Goal: Information Seeking & Learning: Check status

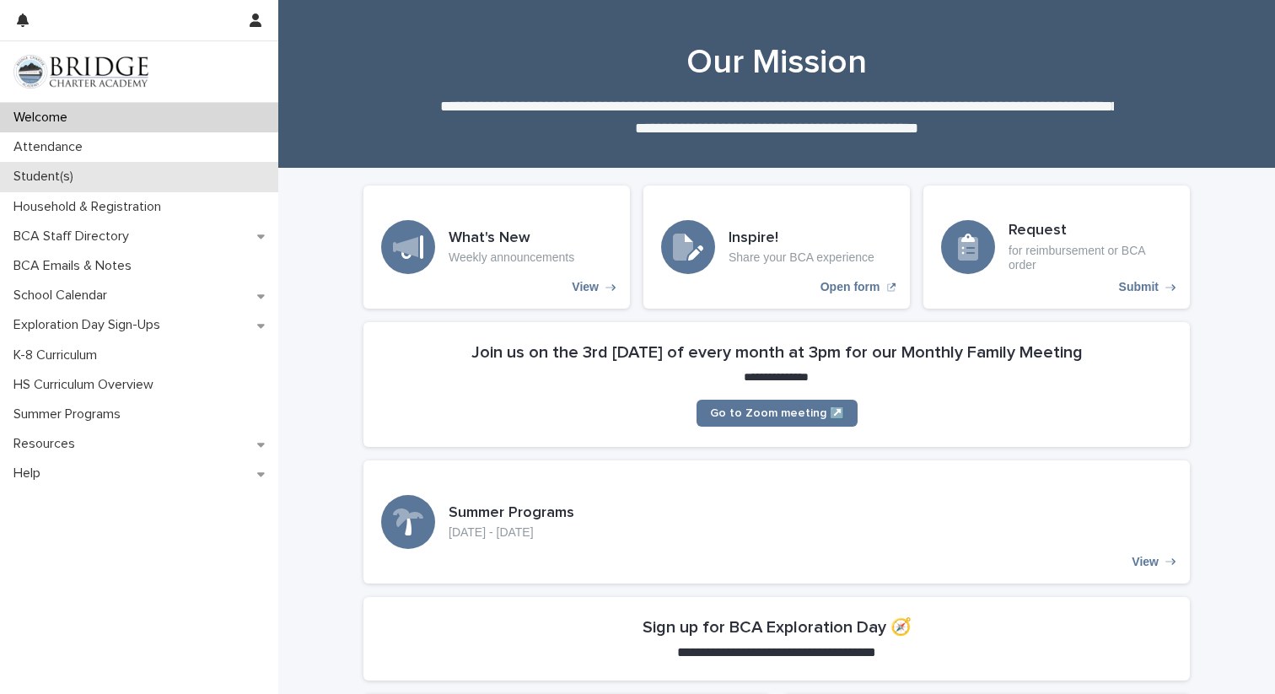
click at [39, 178] on p "Student(s)" at bounding box center [47, 177] width 80 height 16
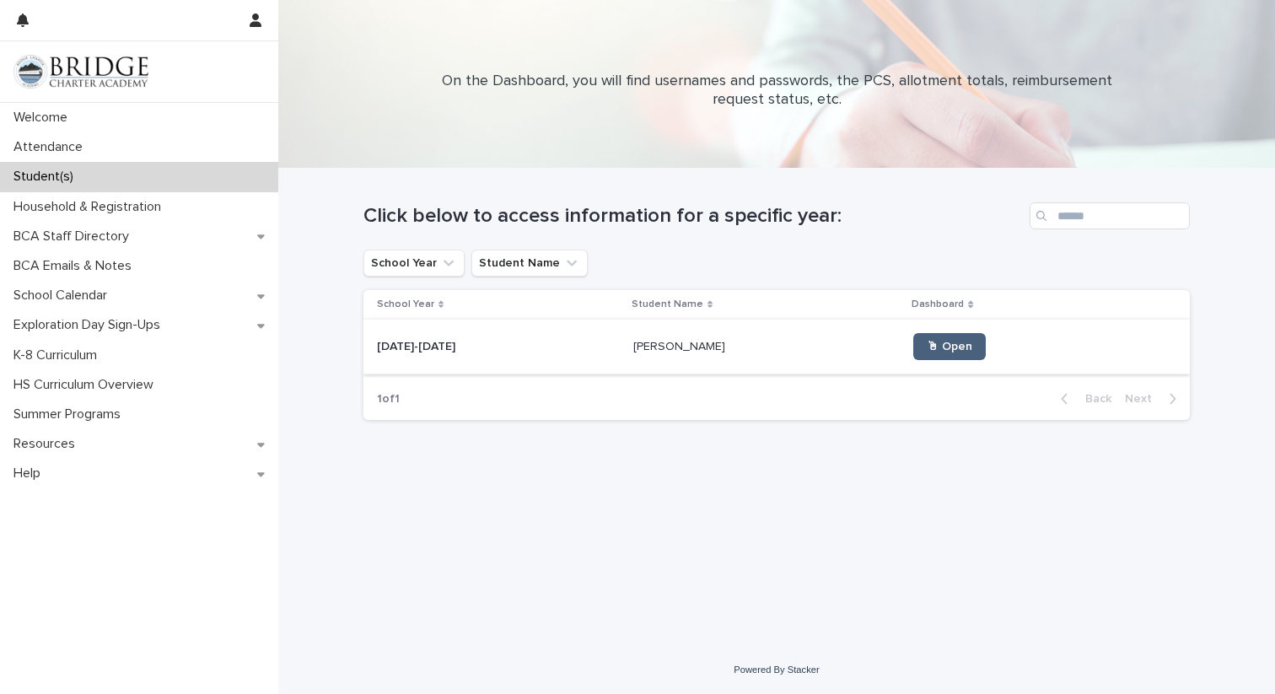
click at [926, 355] on link "🖱 Open" at bounding box center [950, 346] width 73 height 27
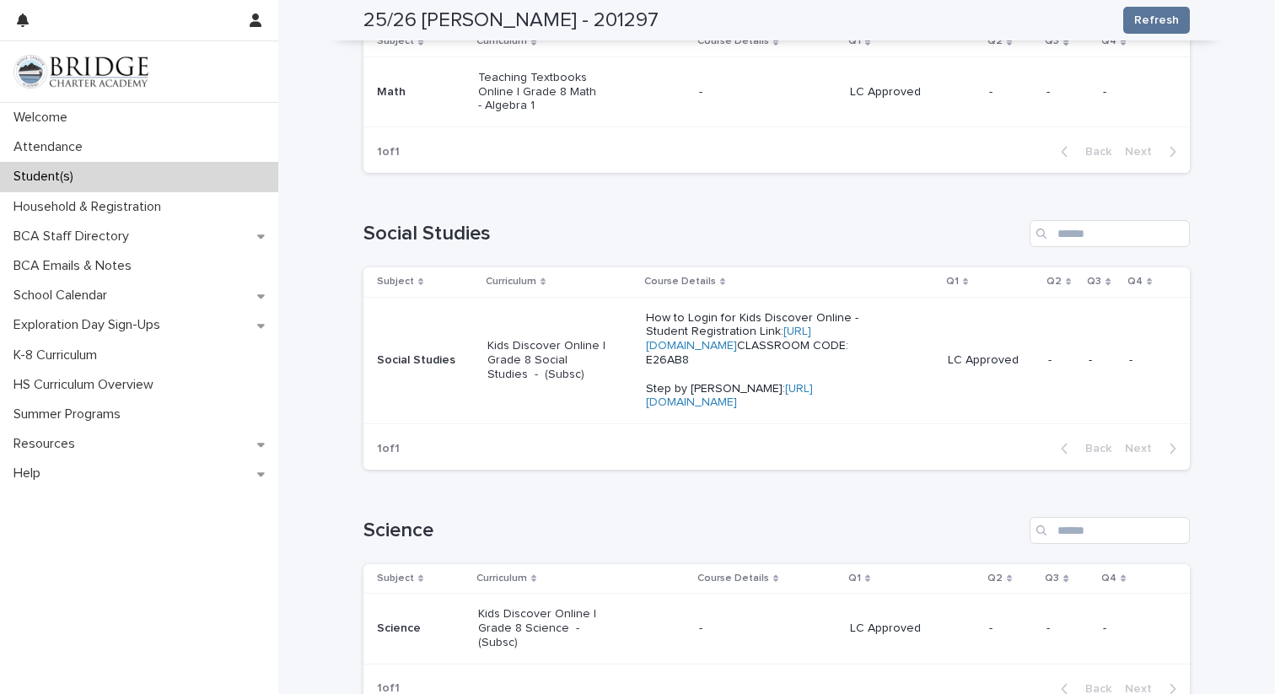
scroll to position [727, 0]
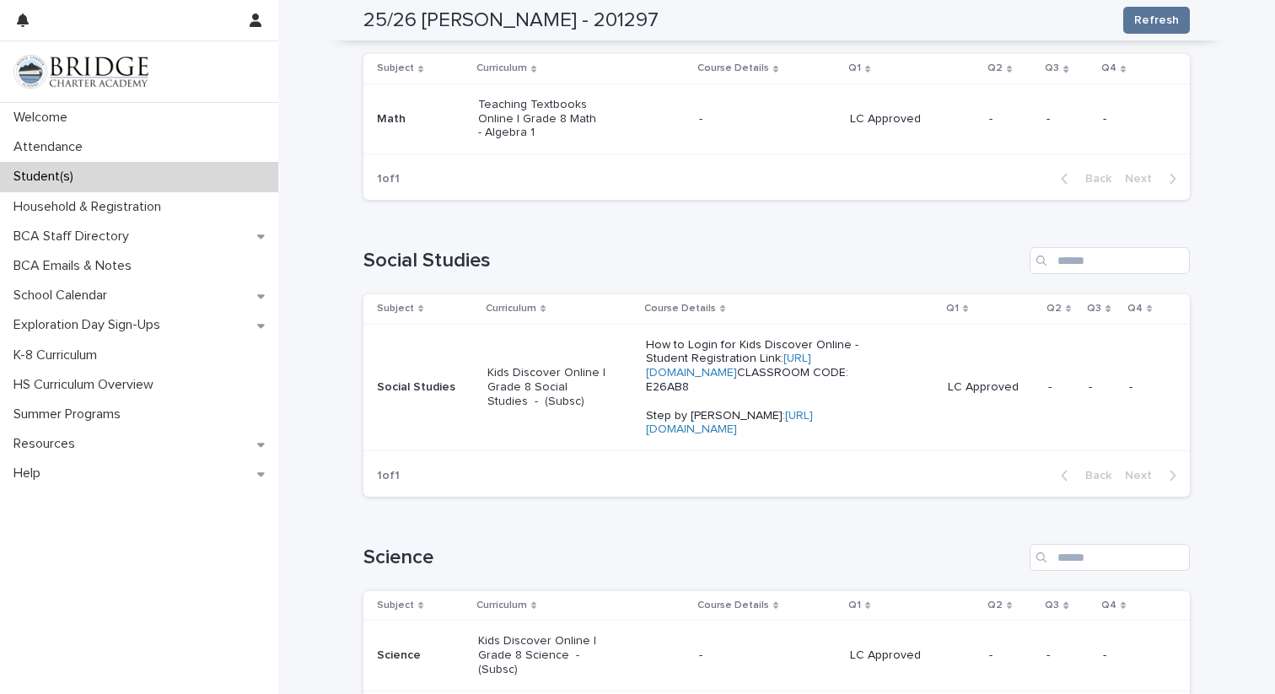
click at [517, 124] on p "Teaching Textbooks Online | Grade 8 Math - Algebra 1" at bounding box center [538, 119] width 121 height 42
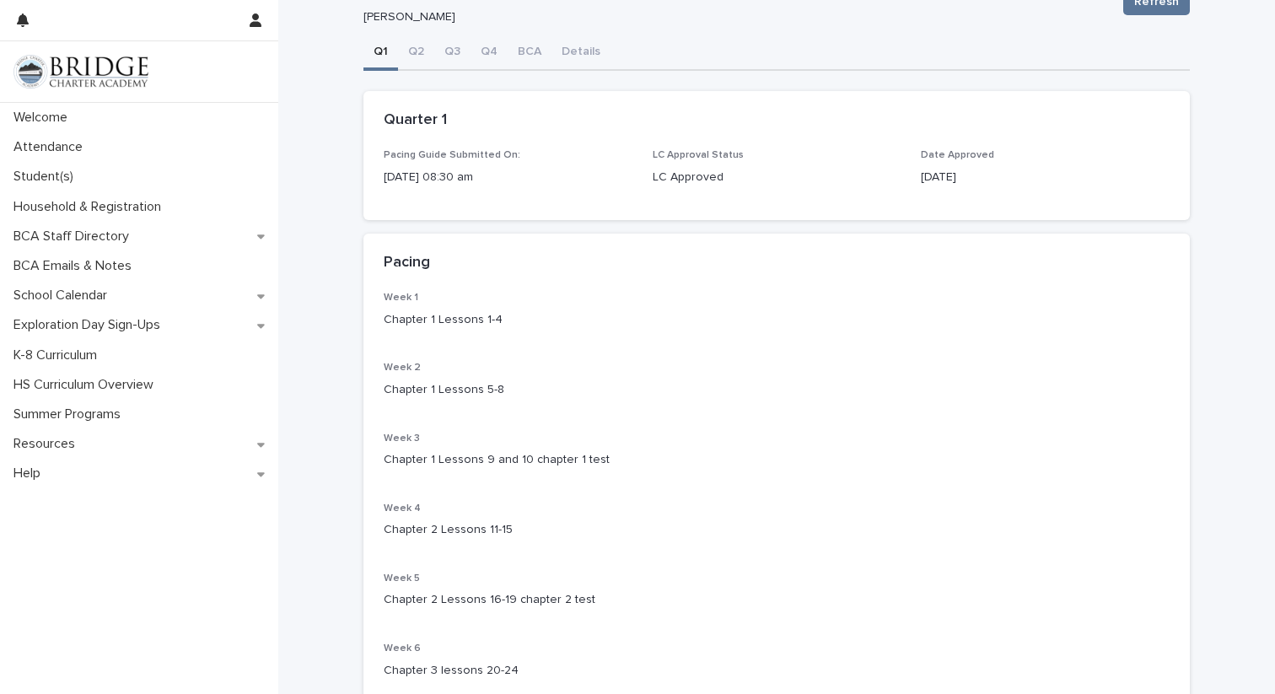
scroll to position [78, 0]
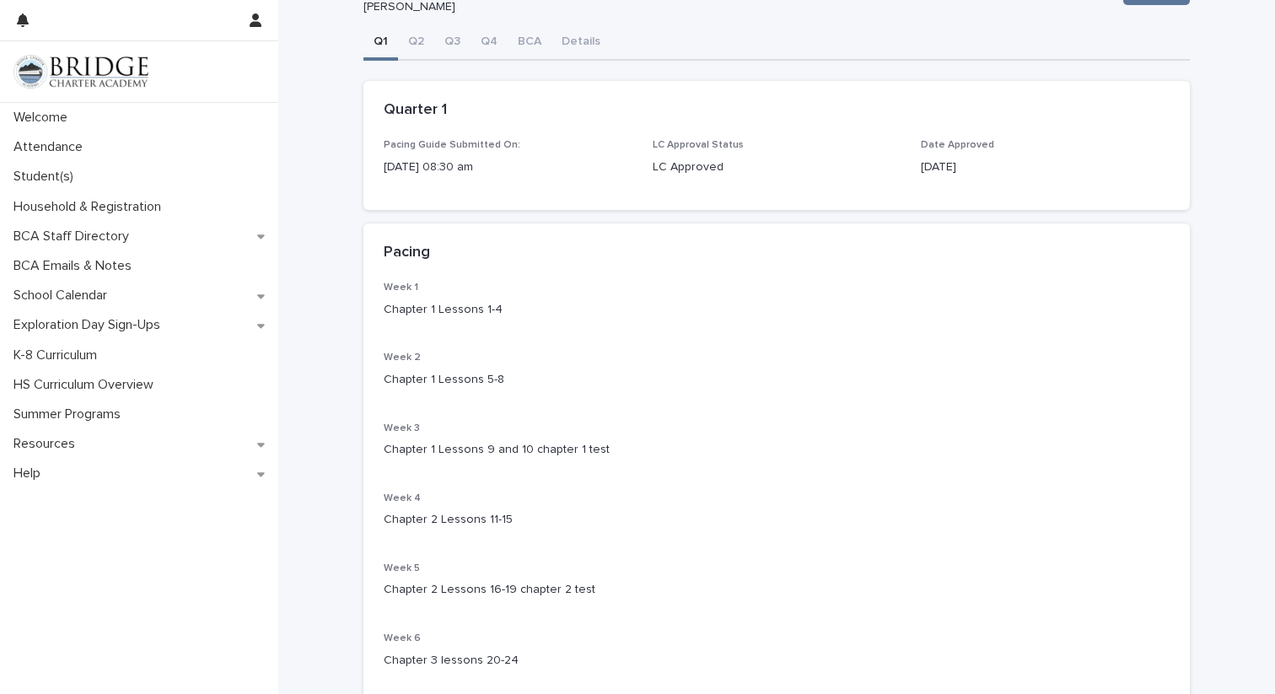
click at [499, 376] on p "Chapter 1 Lessons 5-8" at bounding box center [777, 380] width 786 height 18
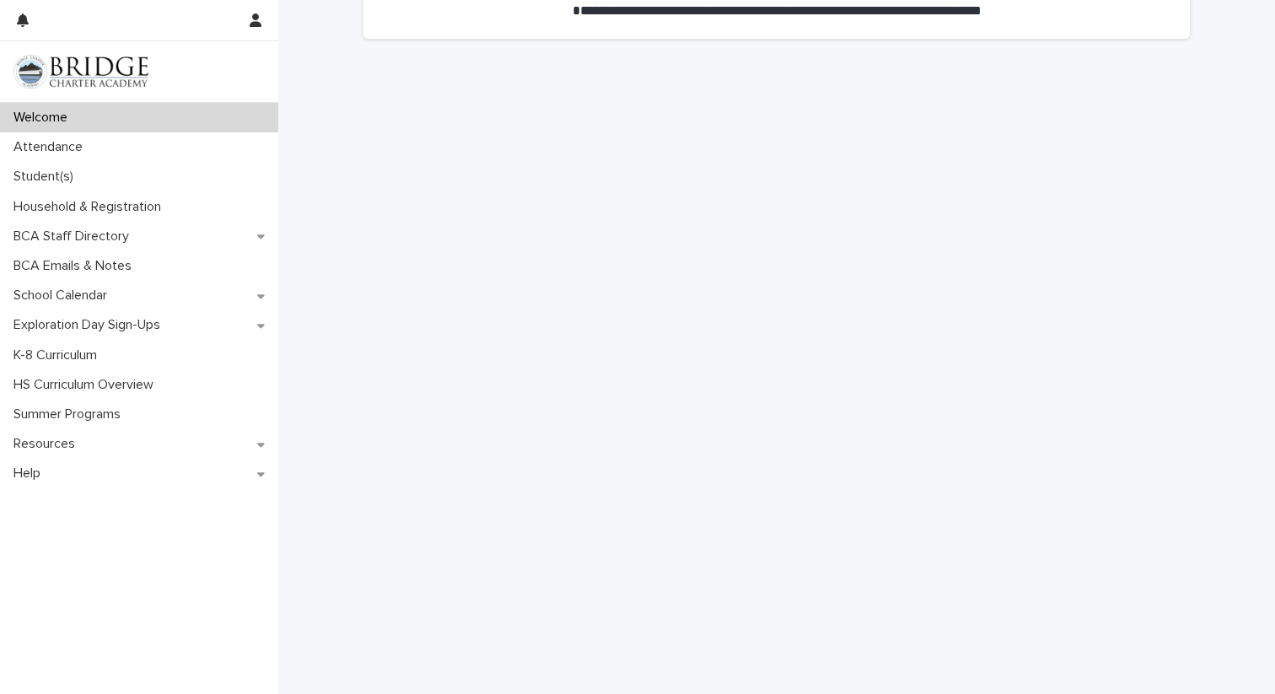
scroll to position [856, 0]
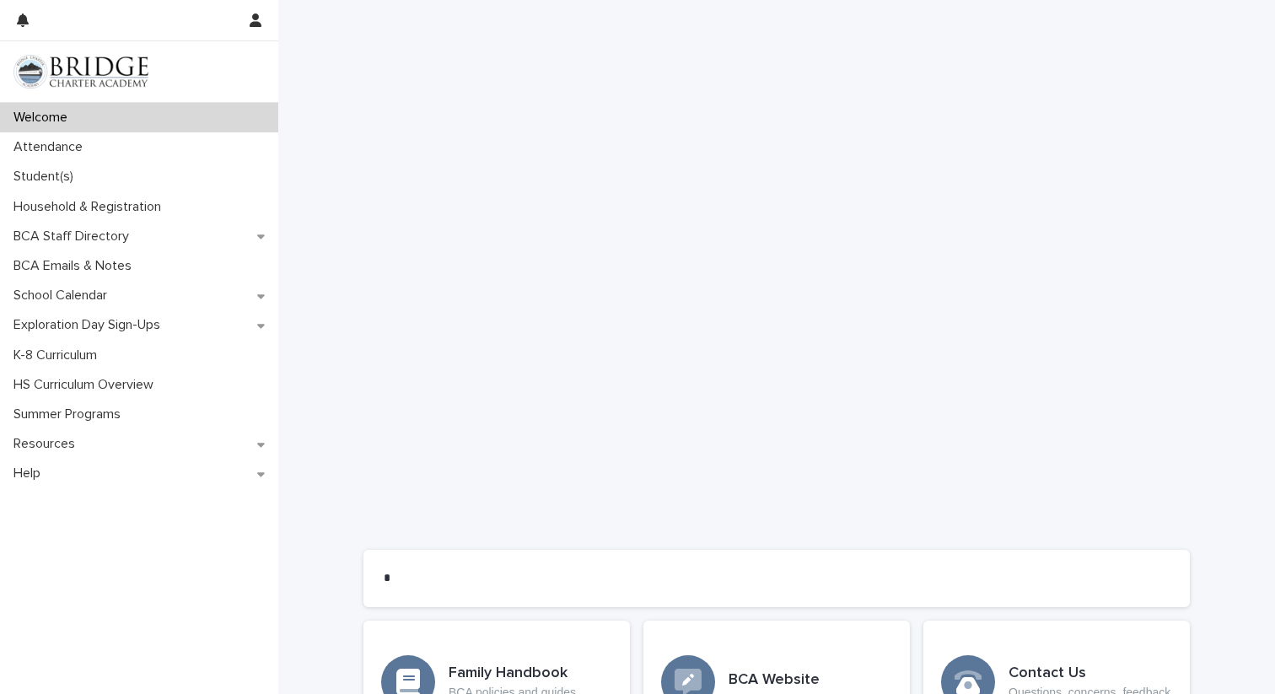
scroll to position [1113, 0]
